Goal: Information Seeking & Learning: Learn about a topic

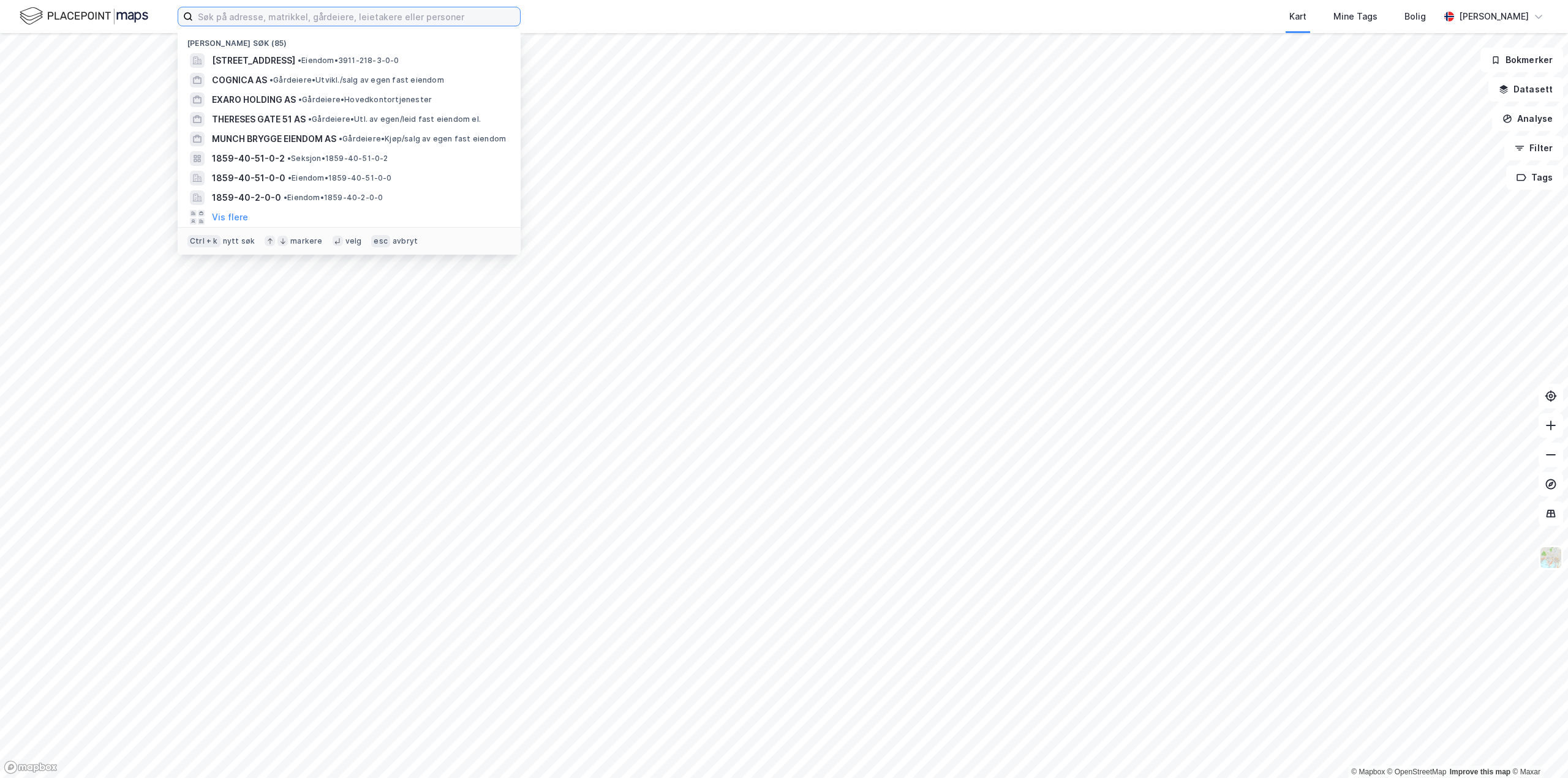
click at [246, 13] on input at bounding box center [356, 16] width 327 height 19
paste input "Bogstadveien Eiendom AS"
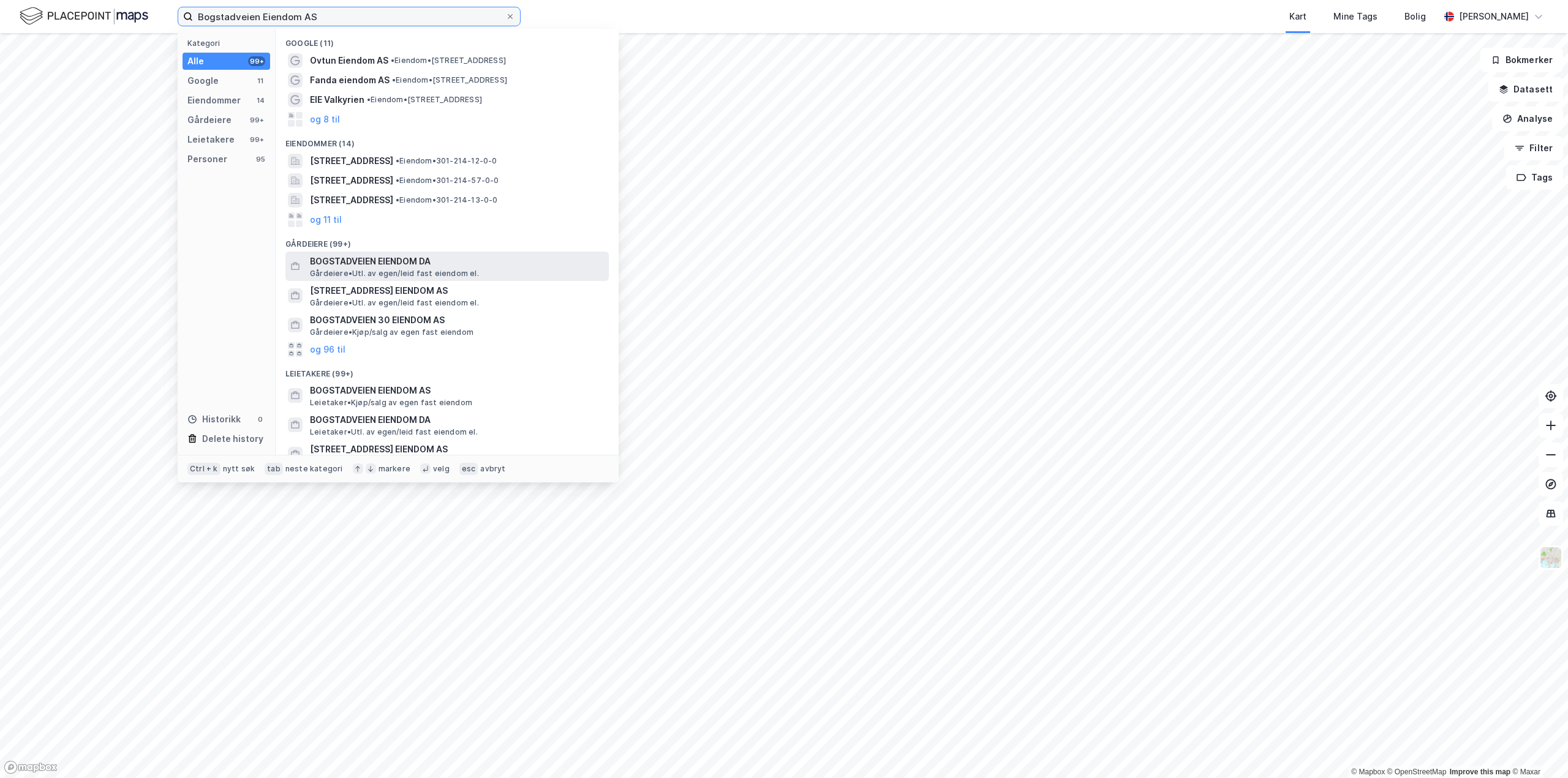
type input "Bogstadveien Eiendom AS"
click at [516, 269] on div "BOGSTADVEIEN EIENDOM DA [PERSON_NAME]. av egen/leid fast eiendom el." at bounding box center [458, 266] width 297 height 25
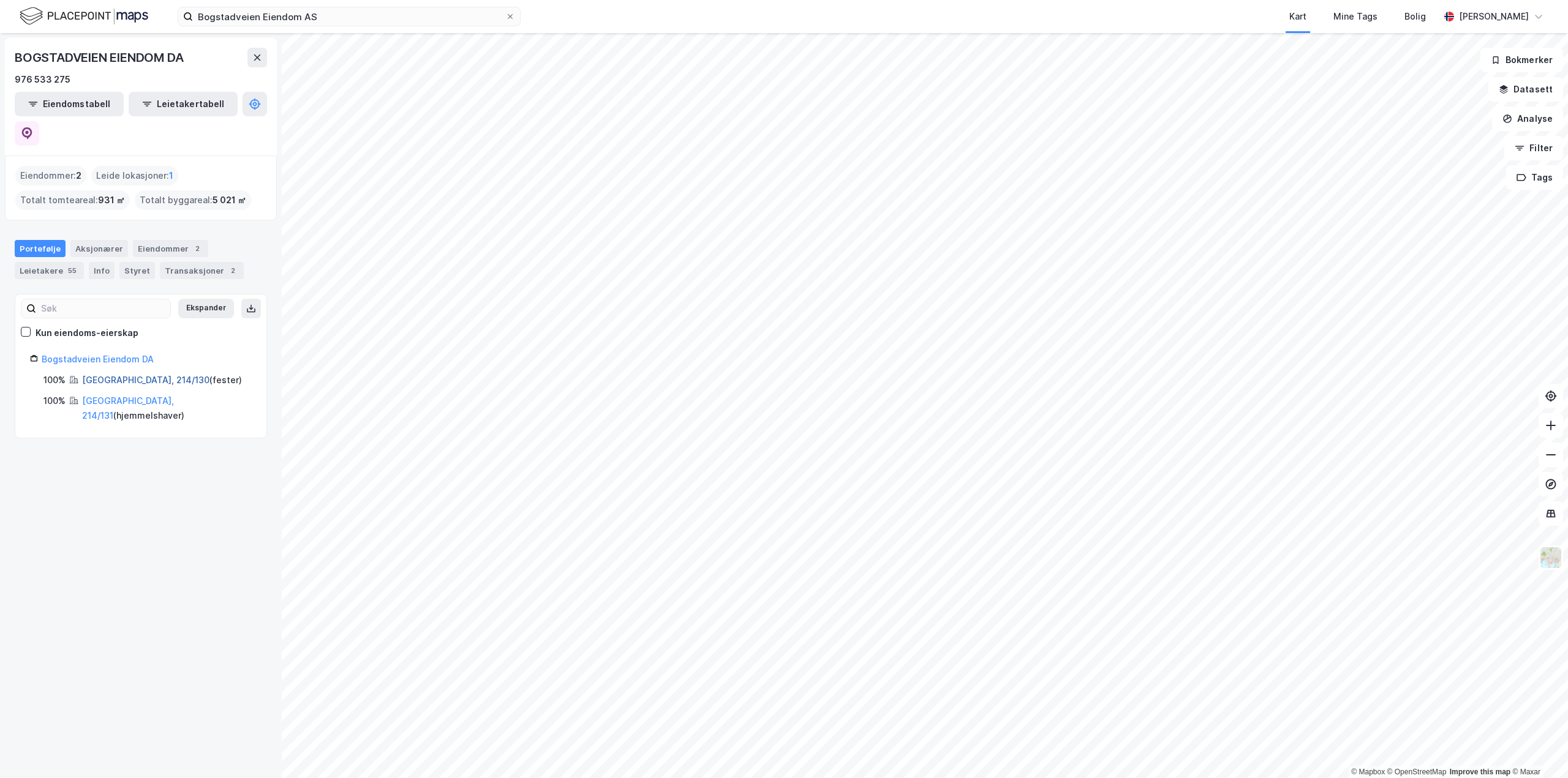
click at [101, 375] on link "[GEOGRAPHIC_DATA], 214/130" at bounding box center [145, 380] width 127 height 10
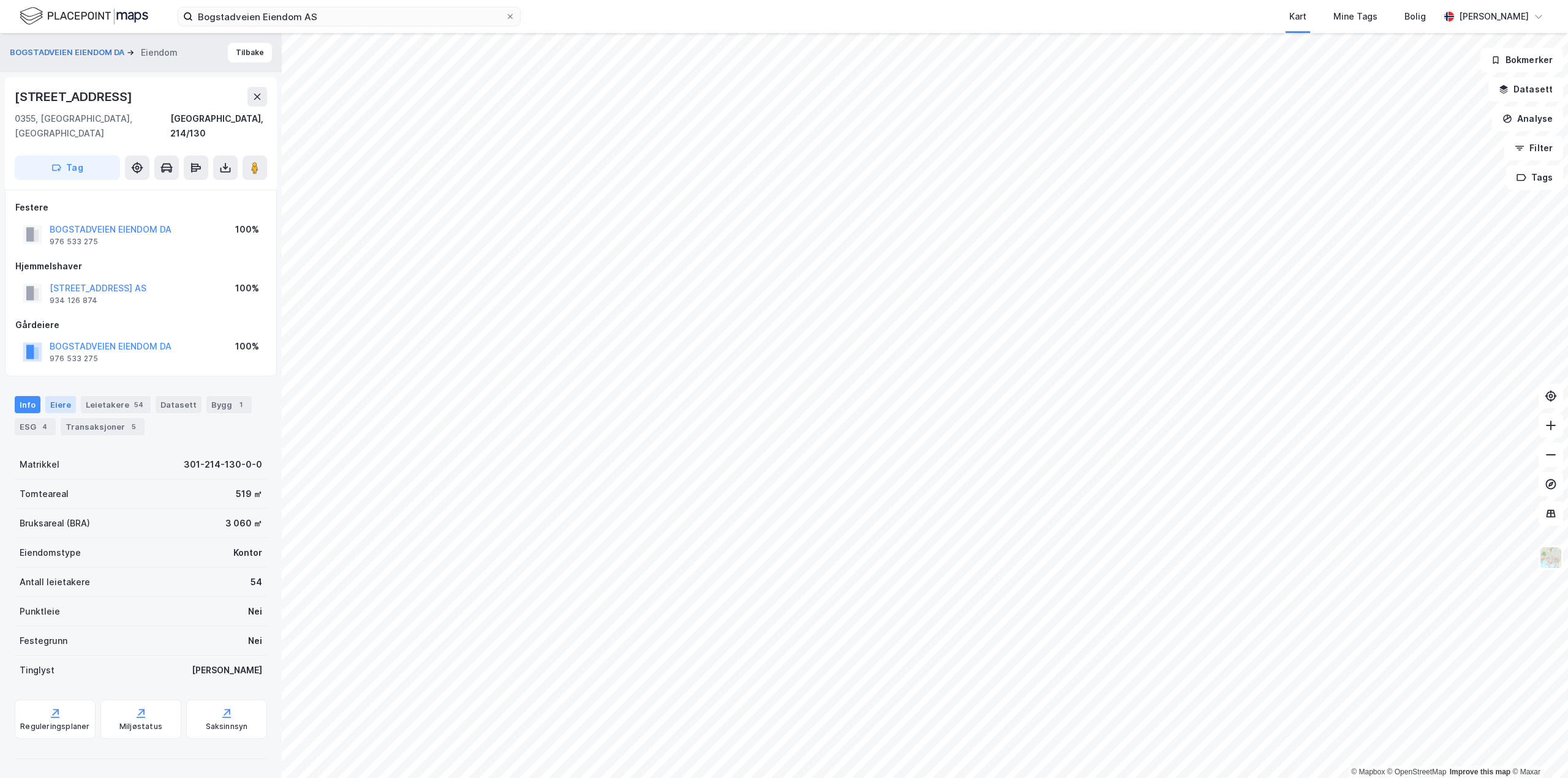
click at [50, 396] on div "Eiere" at bounding box center [60, 405] width 31 height 17
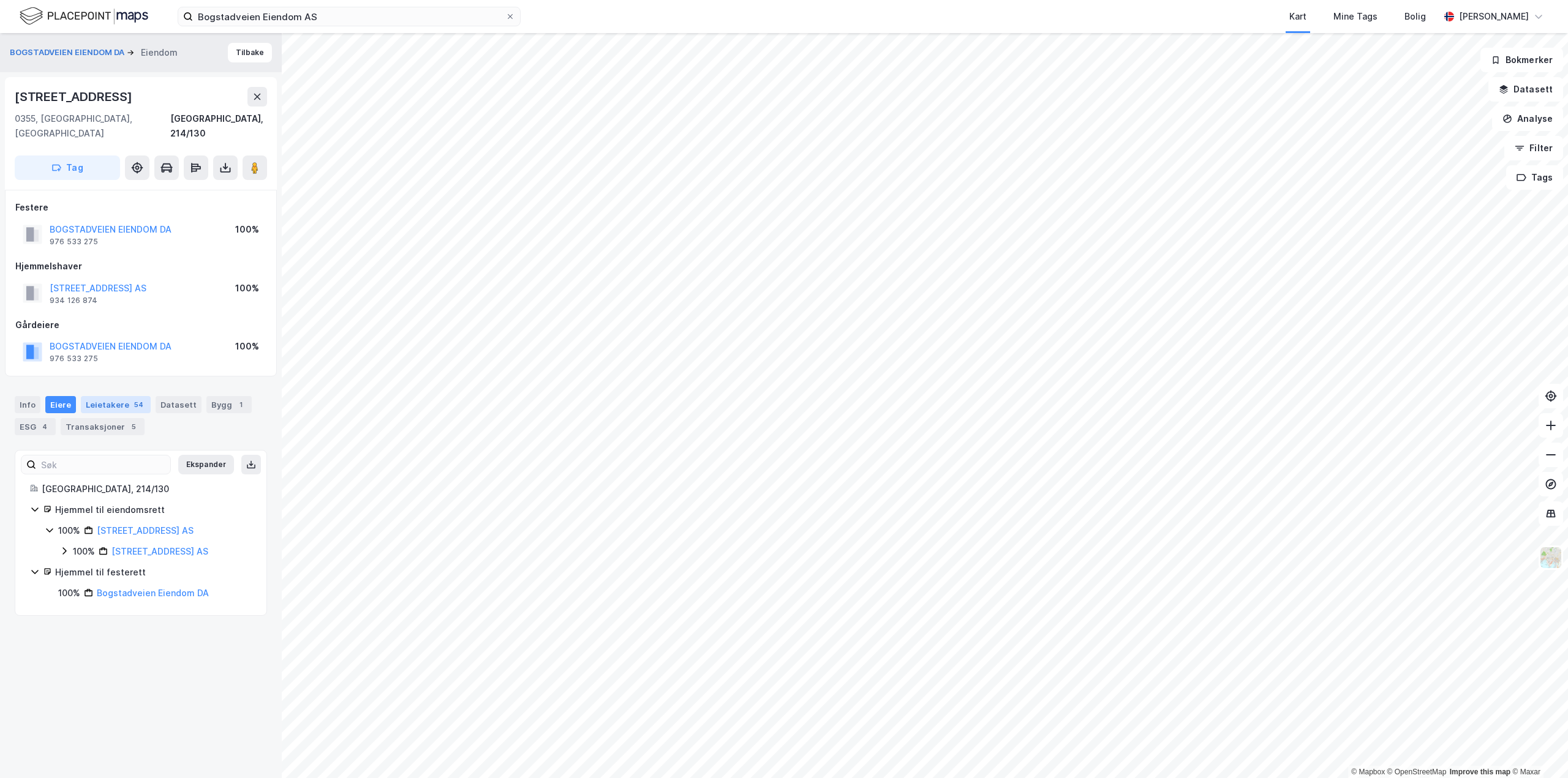
click at [94, 396] on div "Leietakere 54" at bounding box center [116, 405] width 70 height 17
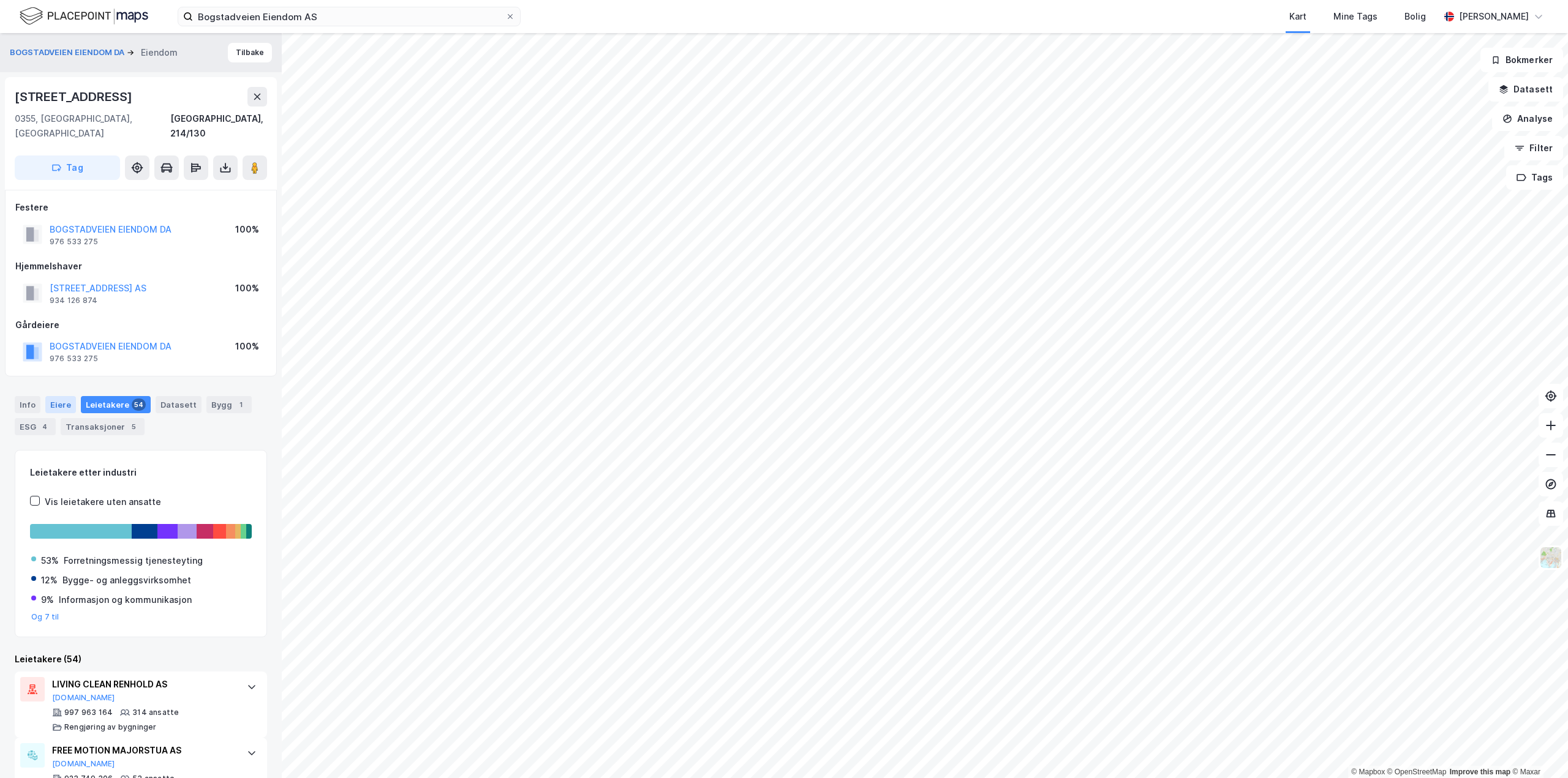
click at [45, 396] on div "Eiere" at bounding box center [60, 405] width 31 height 17
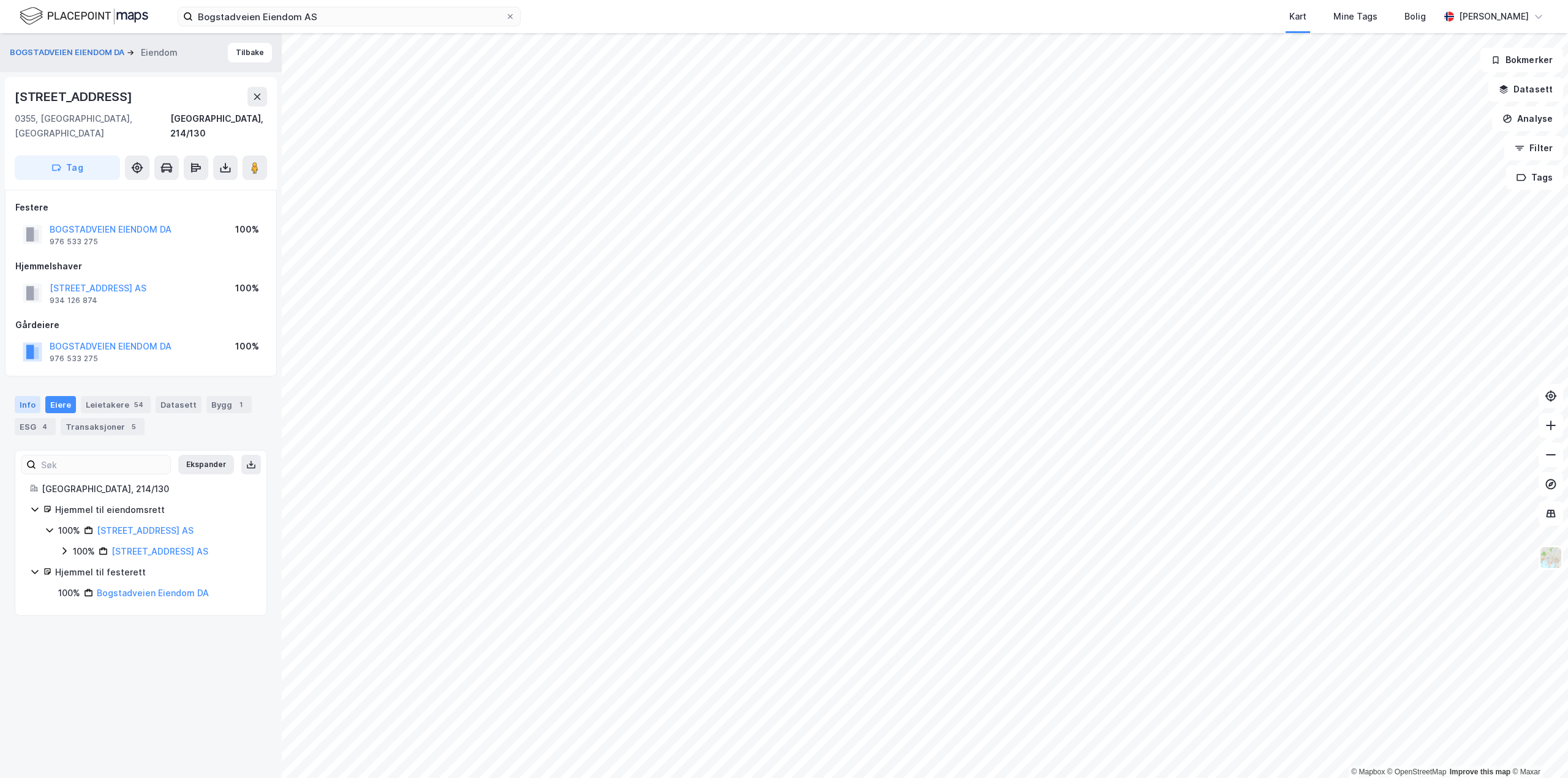
click at [34, 396] on div "Info" at bounding box center [28, 405] width 26 height 17
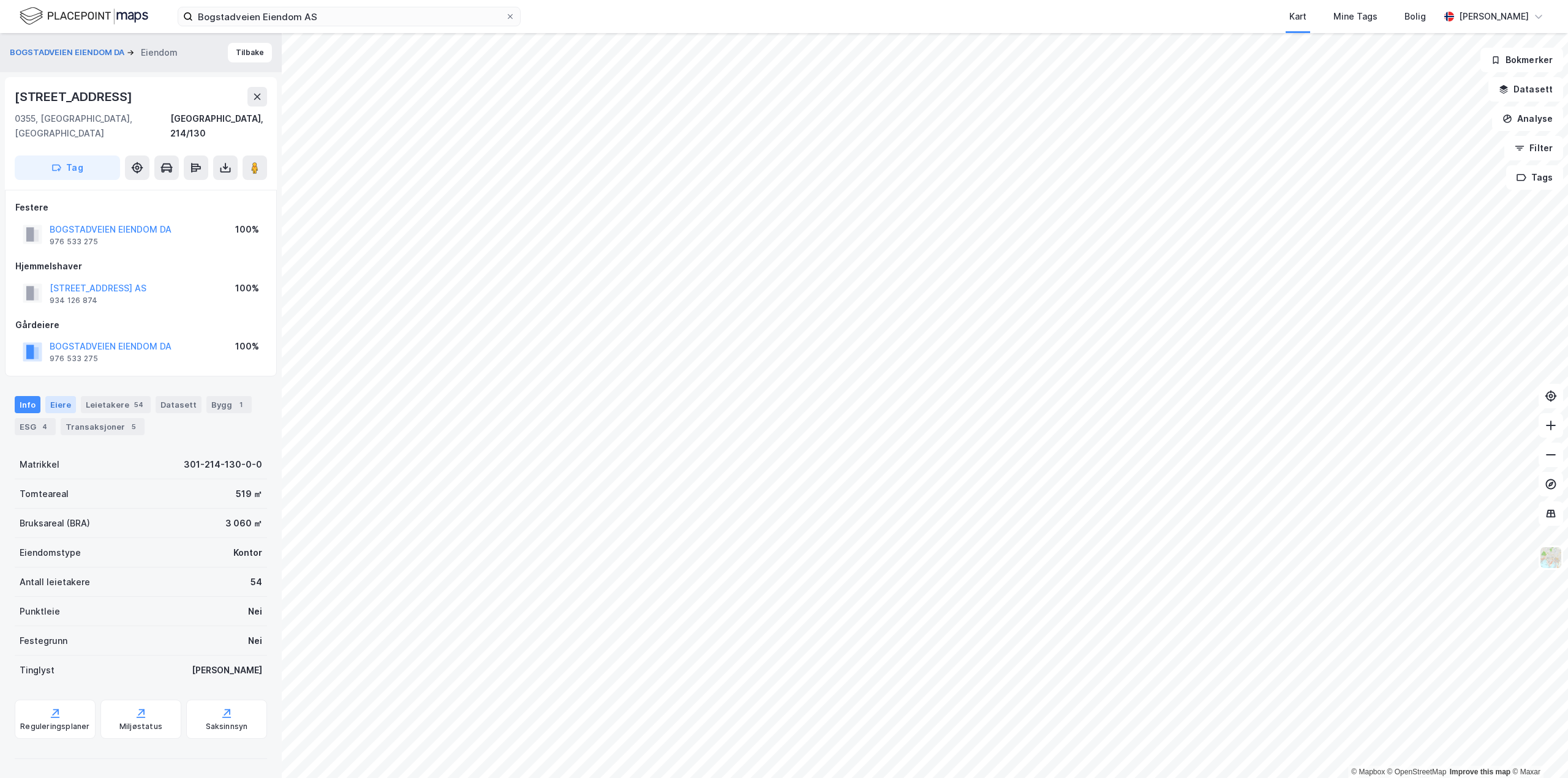
click at [60, 396] on div "Eiere" at bounding box center [60, 405] width 31 height 17
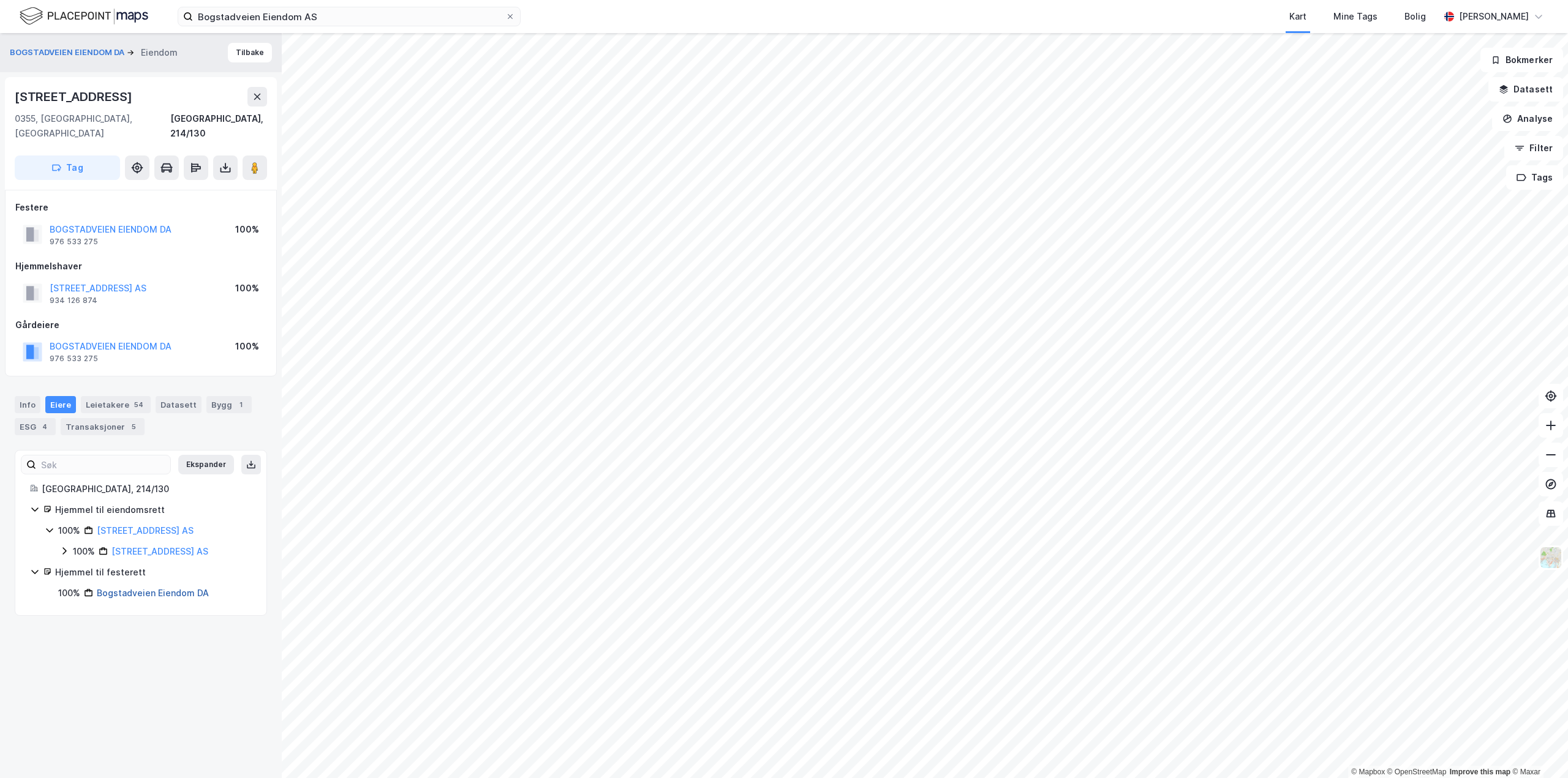
click at [146, 588] on link "Bogstadveien Eiendom DA" at bounding box center [153, 593] width 112 height 10
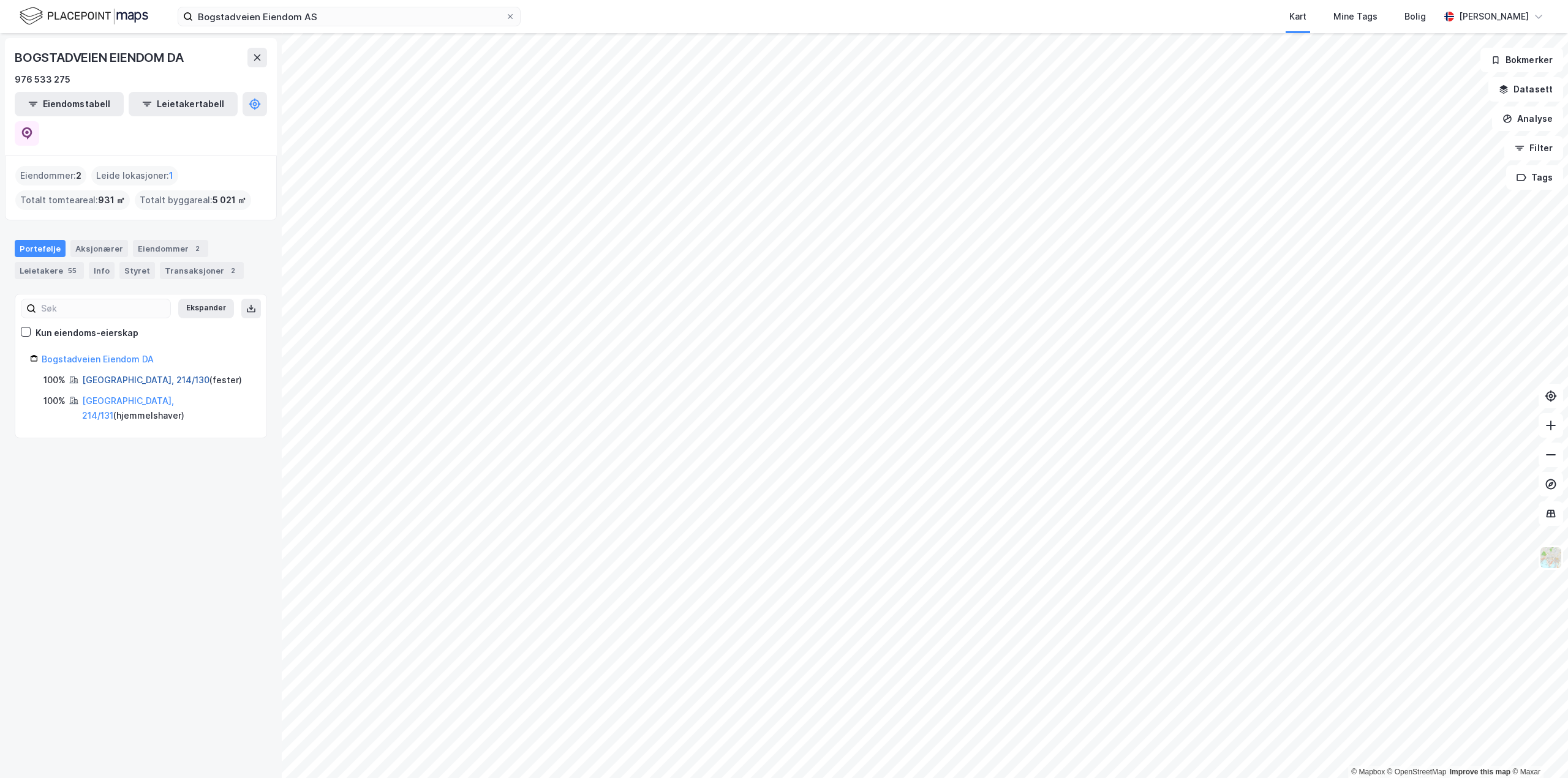
click at [125, 375] on link "[GEOGRAPHIC_DATA], 214/130" at bounding box center [145, 380] width 127 height 10
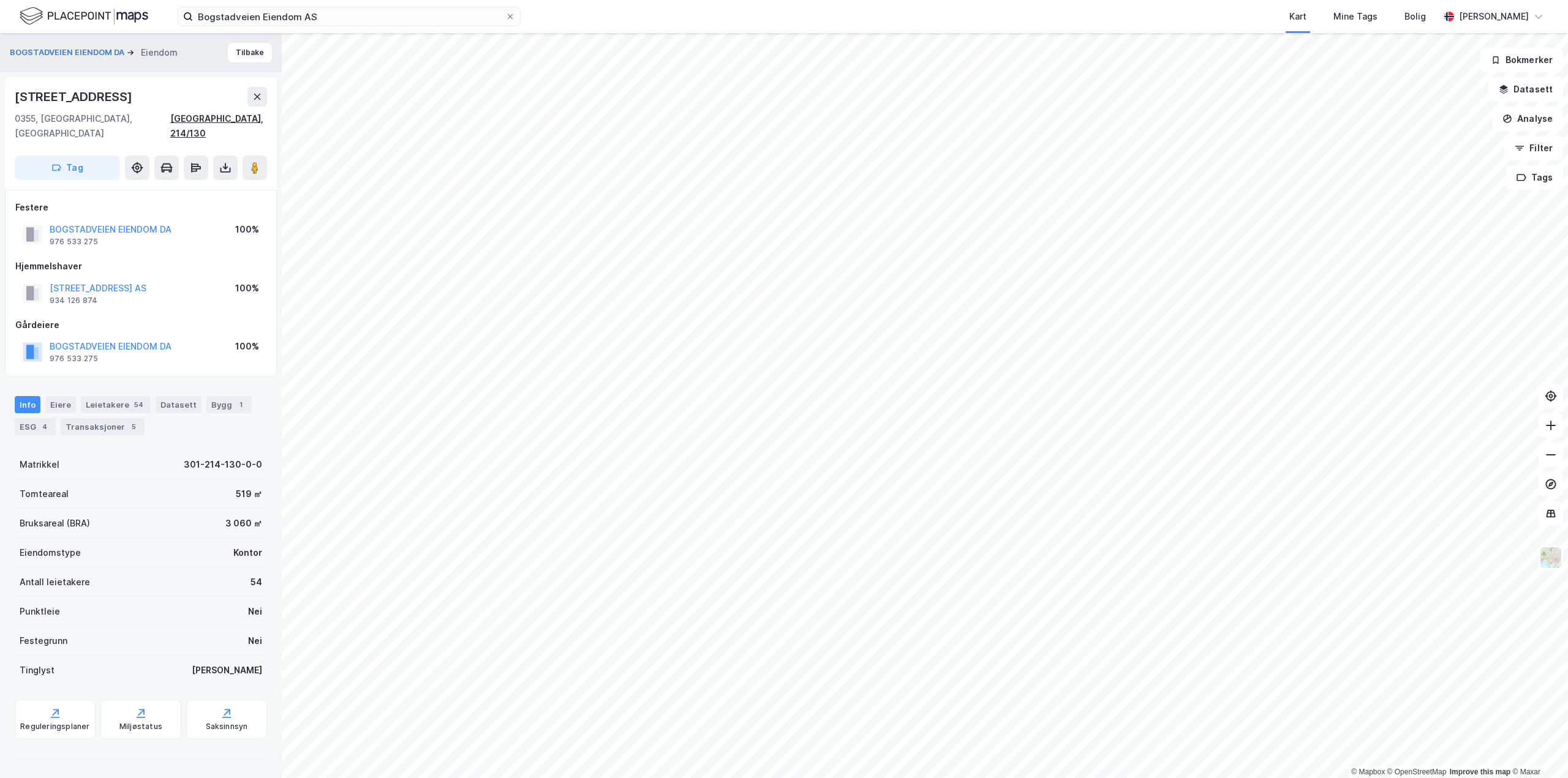
click at [234, 118] on div "[GEOGRAPHIC_DATA], 214/130" at bounding box center [218, 126] width 97 height 29
click at [70, 490] on div "Tomteareal 519 ㎡" at bounding box center [141, 493] width 253 height 29
click at [0, 0] on button "BOGSTADVEIEN EIENDOM DA" at bounding box center [0, 0] width 0 height 0
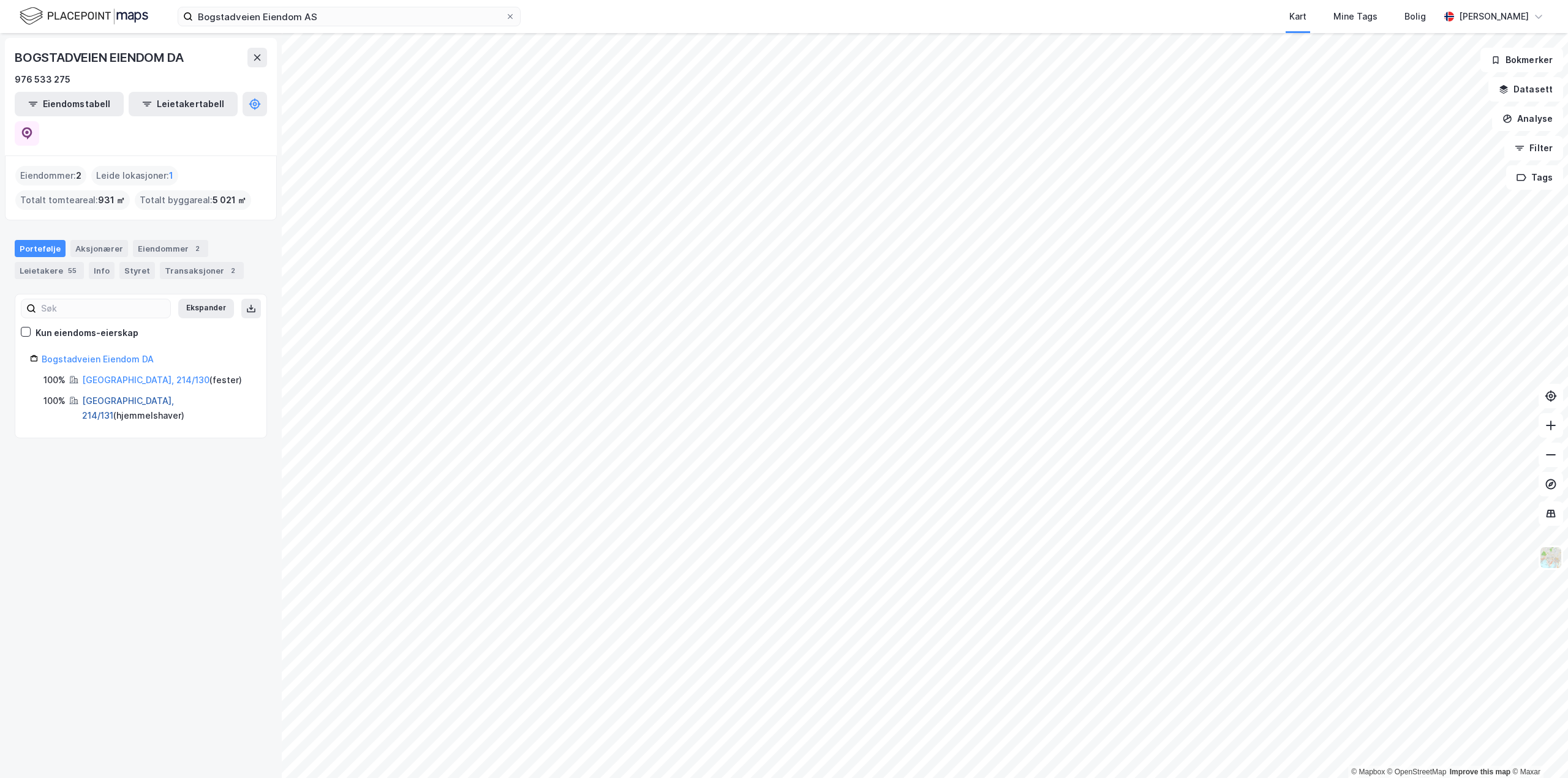
click at [115, 396] on link "[GEOGRAPHIC_DATA], 214/131" at bounding box center [127, 408] width 92 height 25
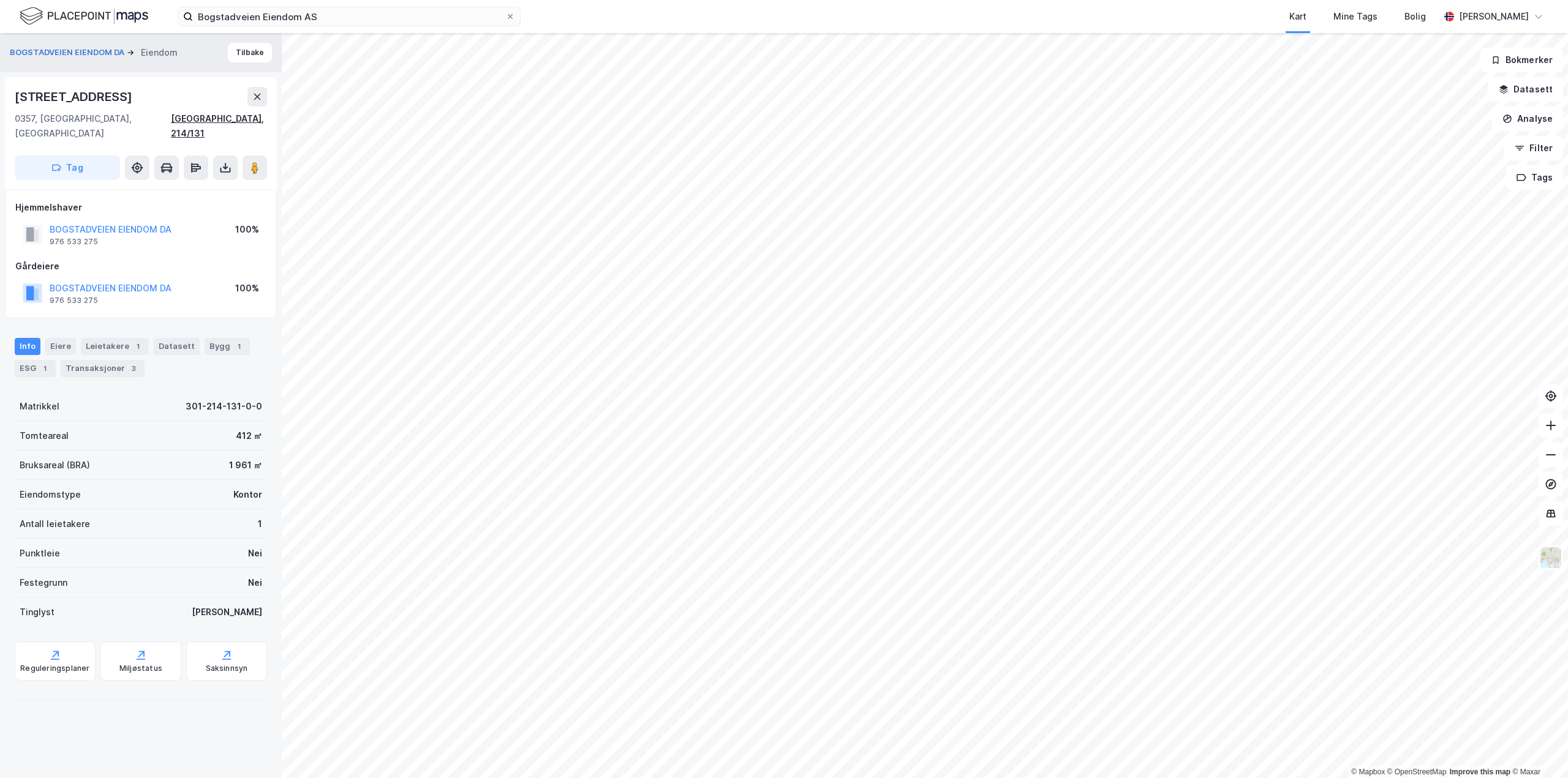
click at [249, 120] on div "[GEOGRAPHIC_DATA], 214/131" at bounding box center [218, 126] width 96 height 29
